Goal: Task Accomplishment & Management: Manage account settings

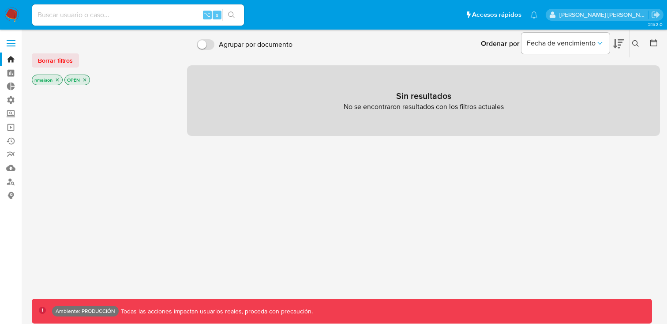
click at [86, 82] on icon "close-filter" at bounding box center [84, 79] width 5 height 5
click at [59, 80] on icon "close-filter" at bounding box center [57, 79] width 5 height 5
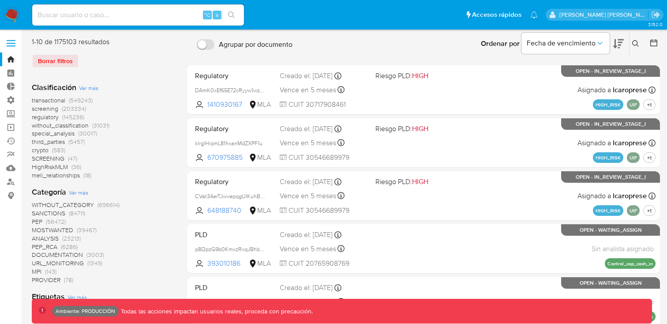
click at [9, 48] on label at bounding box center [11, 43] width 22 height 19
click at [0, 0] on input "checkbox" at bounding box center [0, 0] width 0 height 0
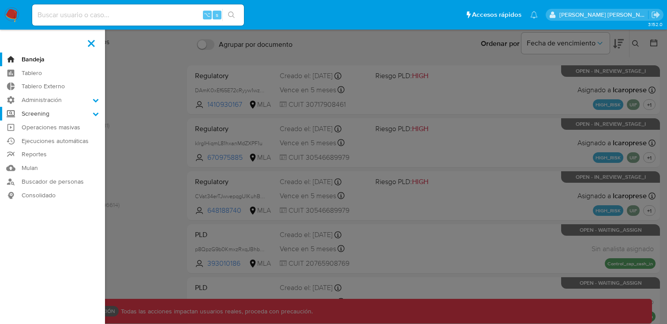
click at [57, 115] on label "Screening" at bounding box center [52, 114] width 105 height 14
click at [0, 0] on input "Screening" at bounding box center [0, 0] width 0 height 0
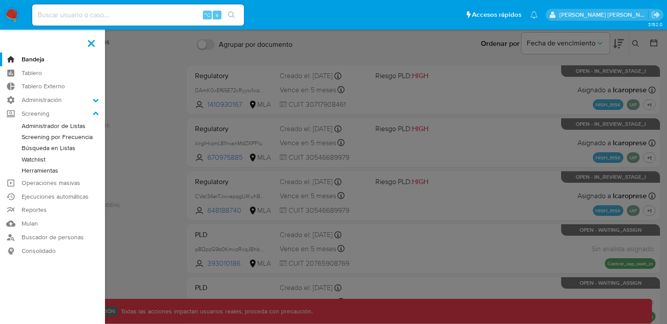
click at [61, 127] on link "Administrador de Listas" at bounding box center [52, 125] width 105 height 11
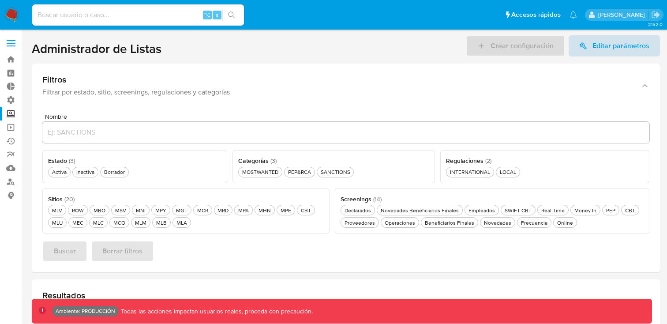
click at [592, 49] on span "Editar parámetros" at bounding box center [614, 45] width 70 height 21
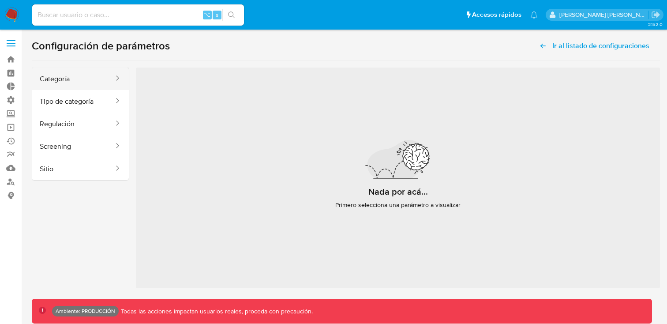
click at [79, 81] on button "Categoría" at bounding box center [73, 79] width 83 height 23
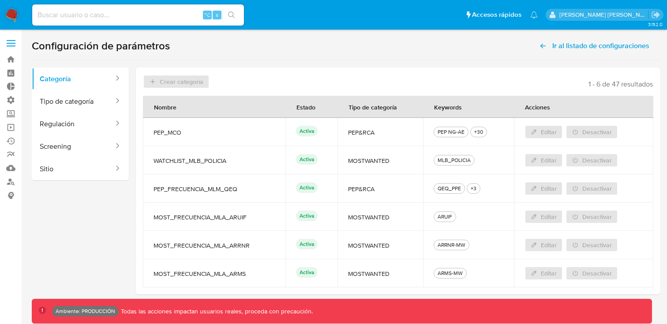
click at [172, 213] on span "MOST_FRECUENCIA_MLA_ARUIF" at bounding box center [214, 217] width 121 height 8
click at [181, 190] on span "PEP_FRECUENCIA_MLM_QEQ" at bounding box center [214, 189] width 121 height 8
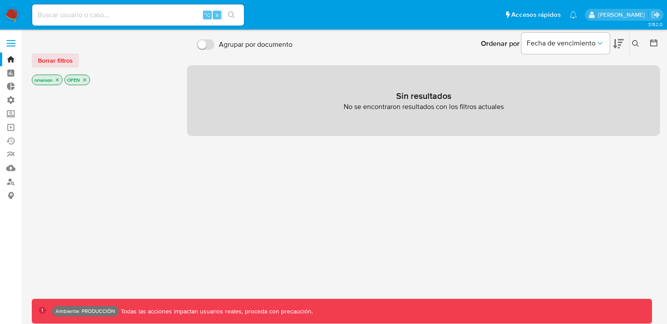
click at [9, 41] on span at bounding box center [11, 40] width 9 height 1
click at [0, 0] on input "checkbox" at bounding box center [0, 0] width 0 height 0
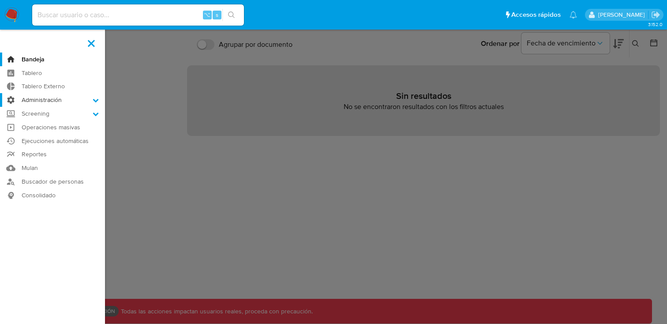
click at [48, 100] on label "Administración" at bounding box center [52, 100] width 105 height 14
click at [0, 0] on input "Administración" at bounding box center [0, 0] width 0 height 0
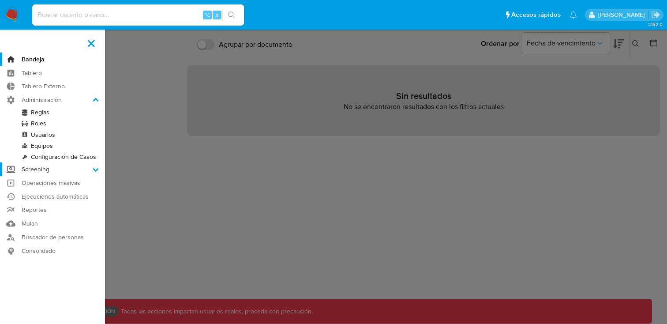
click at [53, 168] on label "Screening" at bounding box center [52, 169] width 105 height 14
click at [0, 0] on input "Screening" at bounding box center [0, 0] width 0 height 0
click at [51, 128] on link "Administrador de Listas" at bounding box center [52, 125] width 105 height 11
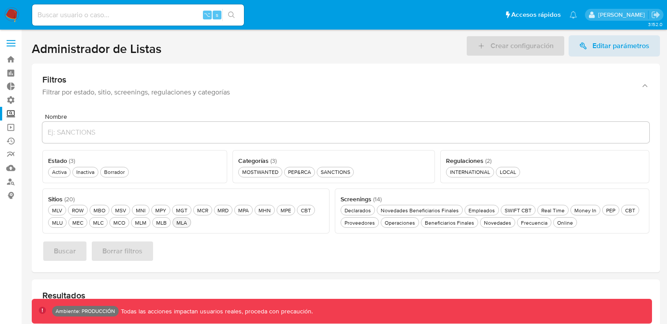
click at [182, 221] on div "MLA MLA" at bounding box center [182, 223] width 14 height 8
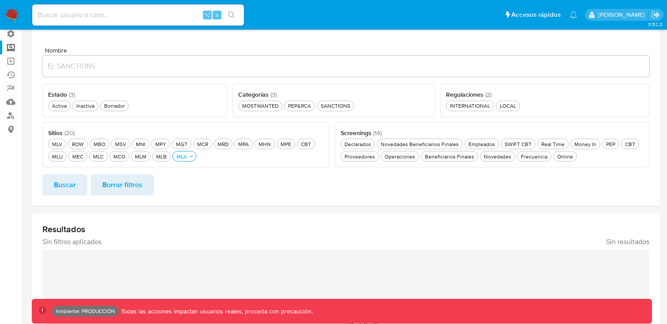
scroll to position [73, 0]
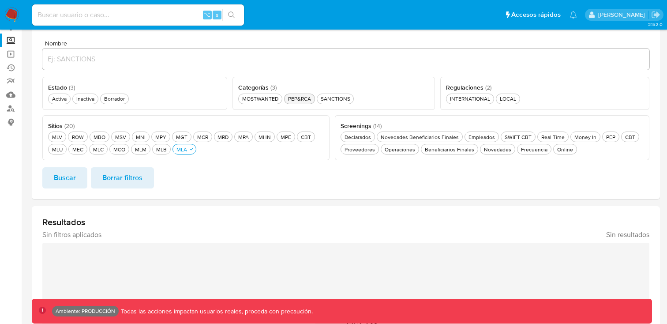
click at [303, 99] on div "PEP&RCA PEP&RCA" at bounding box center [299, 99] width 26 height 8
click at [68, 178] on span "Buscar" at bounding box center [65, 177] width 22 height 19
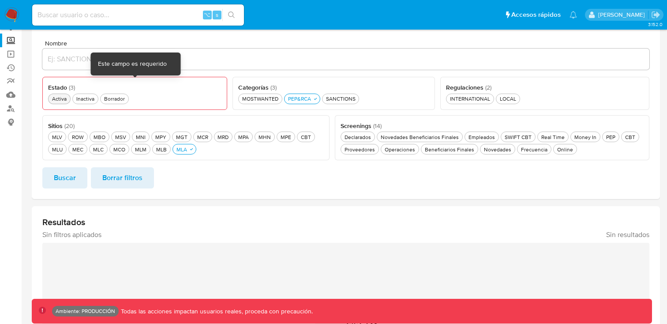
click at [55, 101] on div "Activa Activa" at bounding box center [59, 99] width 18 height 8
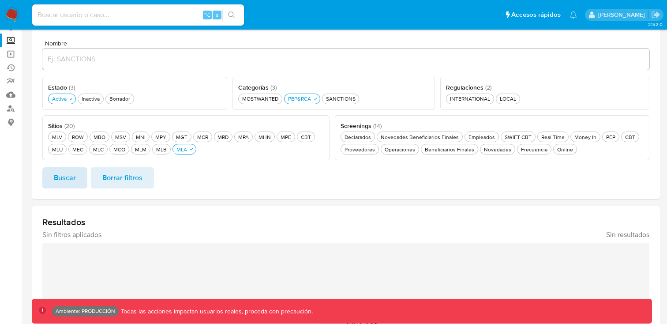
click at [60, 184] on span "Buscar" at bounding box center [65, 177] width 22 height 19
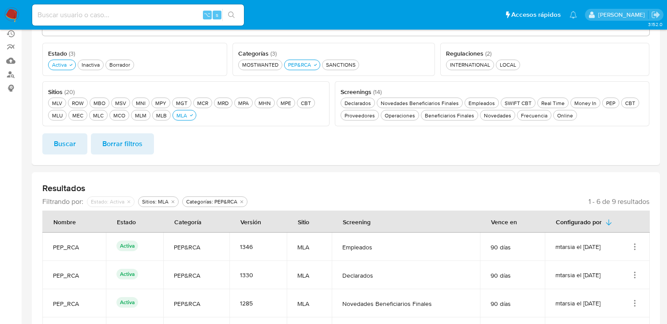
scroll to position [0, 0]
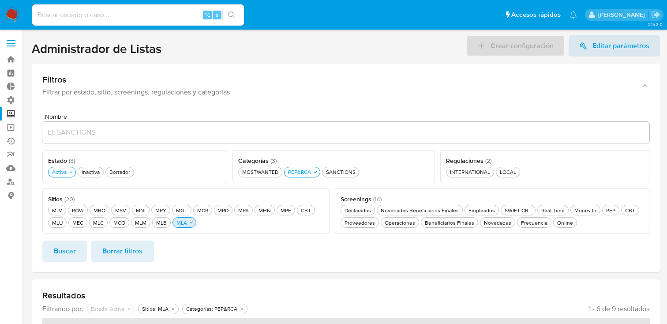
click at [183, 223] on div "MLA MLA" at bounding box center [182, 223] width 14 height 8
click at [122, 223] on div "MCO MCO" at bounding box center [119, 223] width 15 height 8
click at [64, 250] on span "Buscar" at bounding box center [65, 250] width 22 height 19
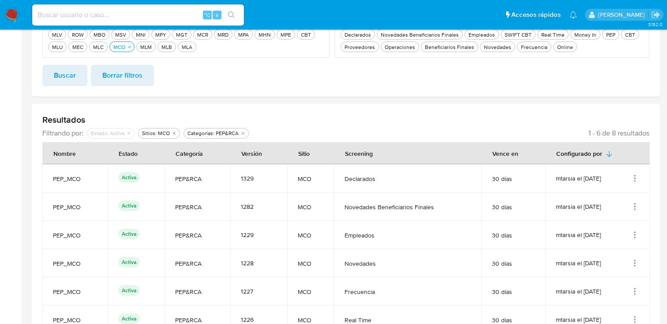
scroll to position [160, 0]
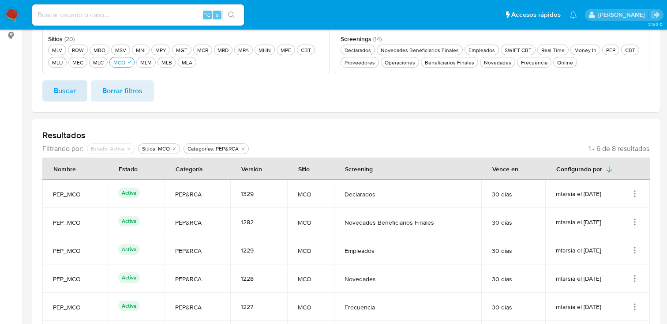
click at [57, 90] on span "Buscar" at bounding box center [65, 90] width 22 height 19
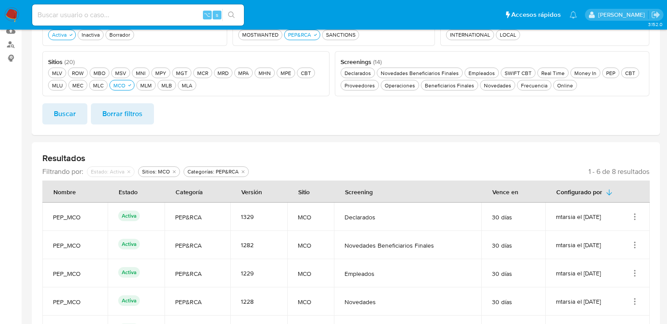
scroll to position [139, 0]
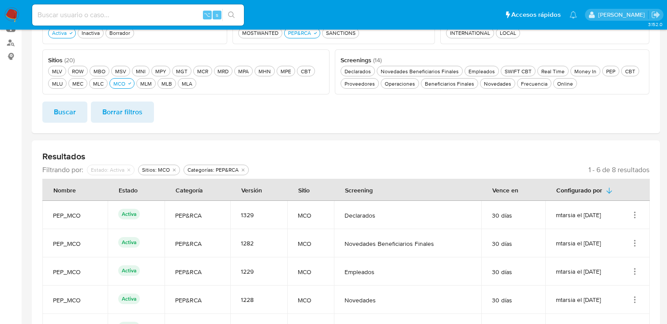
click at [633, 215] on icon "Acciones" at bounding box center [635, 215] width 9 height 9
click at [599, 229] on button "Ver detalles" at bounding box center [599, 235] width 79 height 23
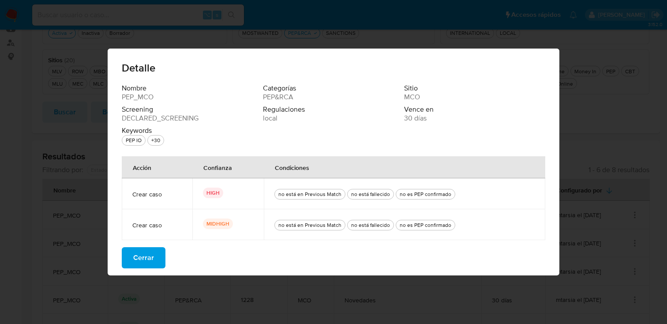
click at [594, 139] on div "Detalle Nombre PEP_MCO Categorías PEP&RCA Sitio MCO Screening DECLARED_SCREENIN…" at bounding box center [333, 162] width 667 height 324
click at [151, 252] on span "Cerrar" at bounding box center [143, 257] width 21 height 19
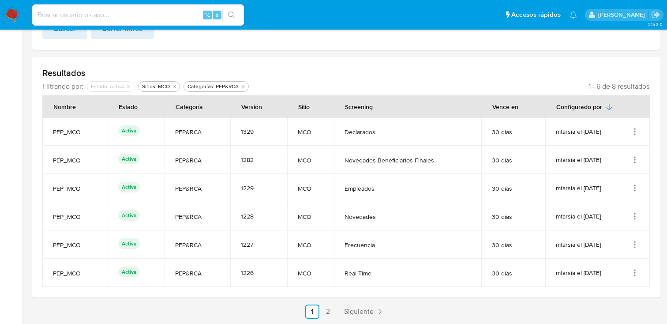
scroll to position [223, 0]
